Goal: Use online tool/utility

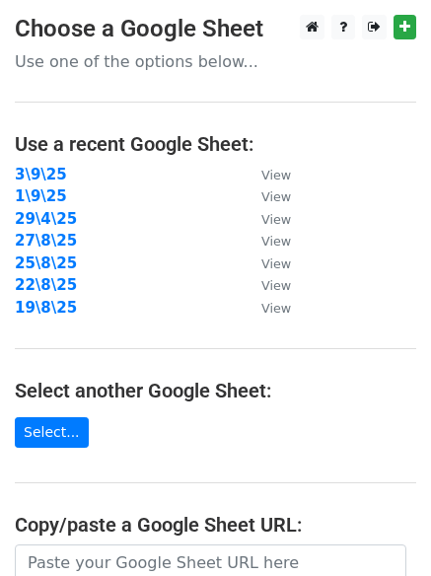
scroll to position [342, 0]
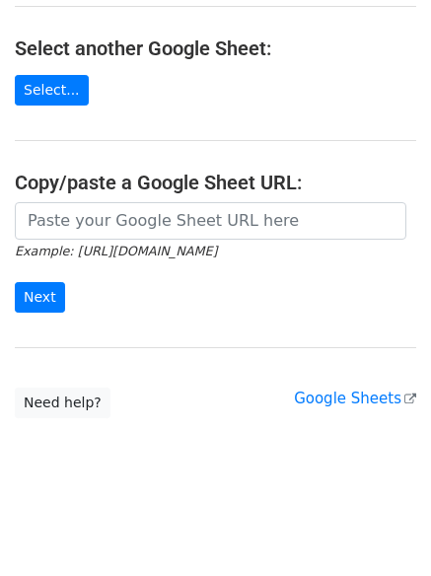
click at [116, 208] on input "url" at bounding box center [211, 220] width 392 height 37
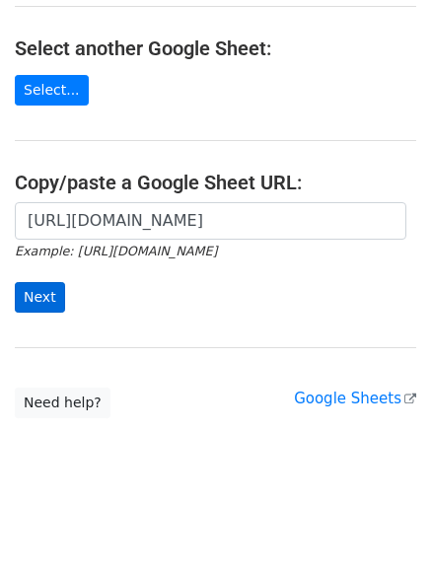
scroll to position [0, 419]
type input "https://docs.google.com/spreadsheets/d/1eq5m2I65HkA-IT4s_GbYXCsWaPn08htTJCEvvIq…"
click at [44, 300] on input "Next" at bounding box center [40, 297] width 50 height 31
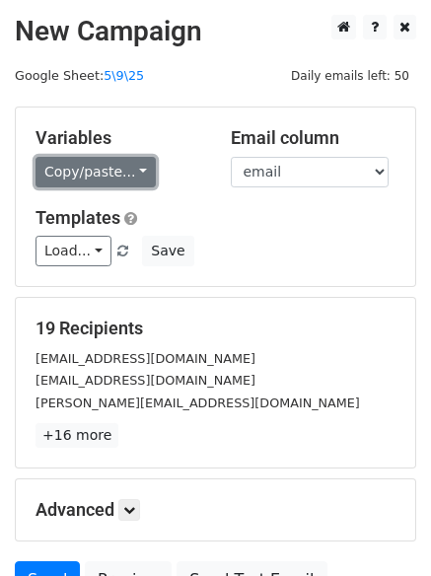
click at [64, 184] on link "Copy/paste..." at bounding box center [96, 172] width 120 height 31
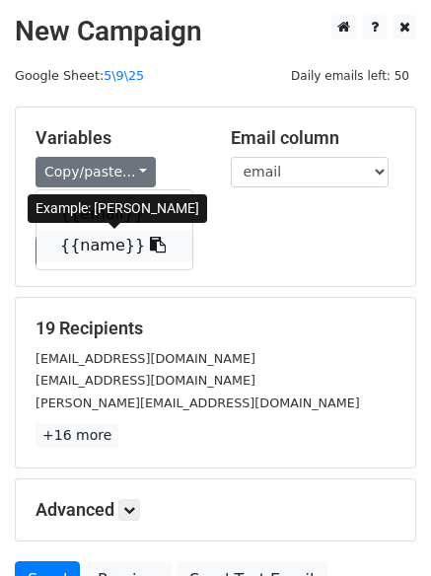
click at [108, 253] on link "{{name}}" at bounding box center [114, 246] width 156 height 32
